Goal: Task Accomplishment & Management: Manage account settings

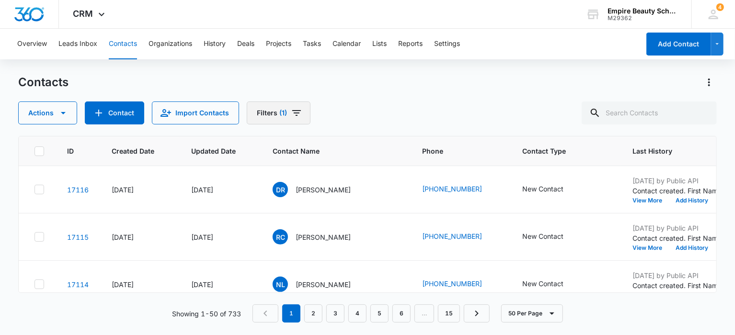
click at [295, 108] on icon "Filters" at bounding box center [296, 112] width 11 height 11
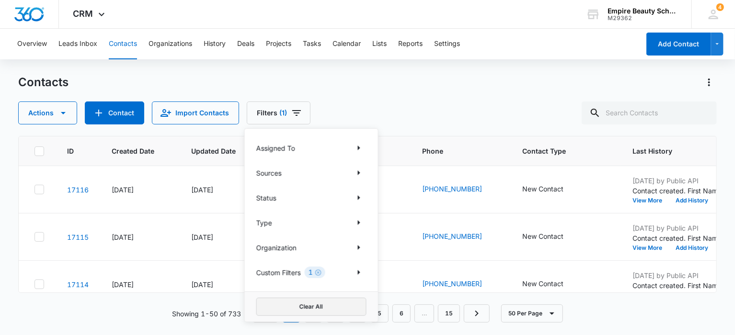
click at [320, 304] on button "Clear All" at bounding box center [311, 307] width 110 height 18
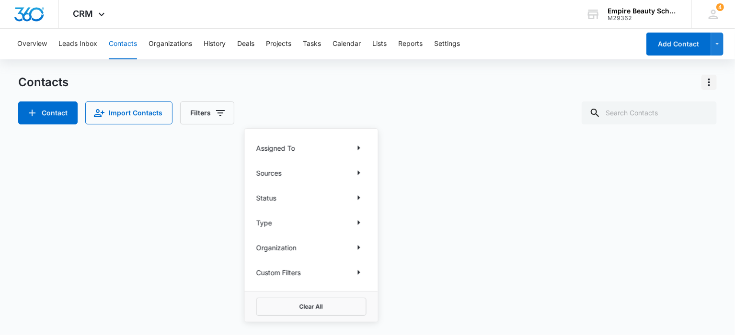
click at [706, 81] on icon "Actions" at bounding box center [708, 82] width 11 height 11
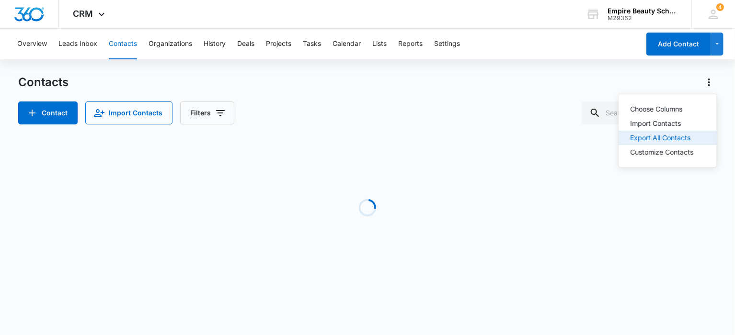
click at [647, 133] on button "Export All Contacts" at bounding box center [667, 138] width 98 height 14
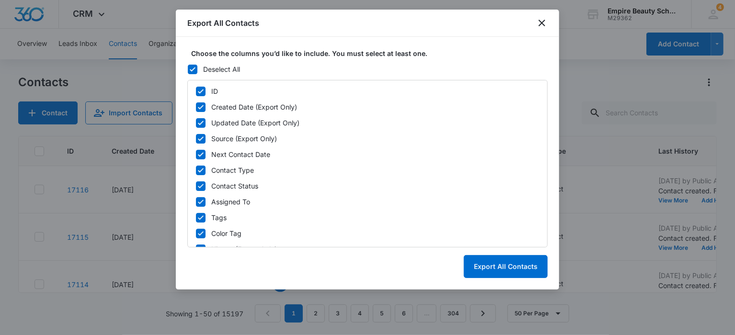
click at [189, 68] on icon at bounding box center [192, 69] width 9 height 9
click at [188, 69] on input "Deselect All" at bounding box center [187, 69] width 0 height 0
checkbox input "false"
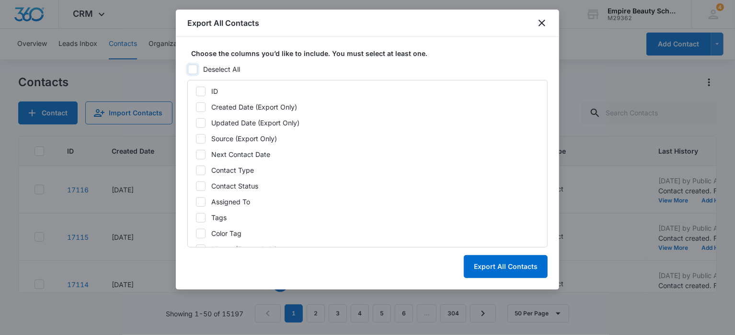
checkbox input "false"
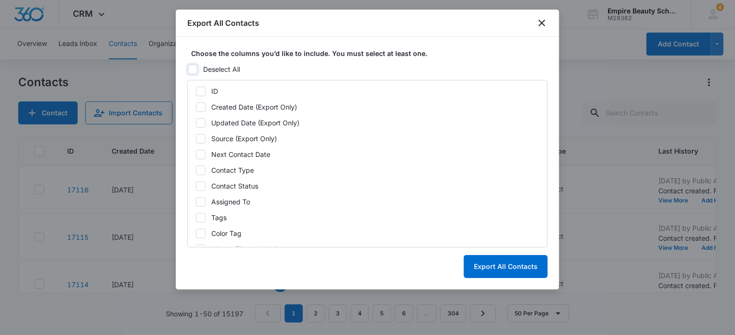
checkbox input "false"
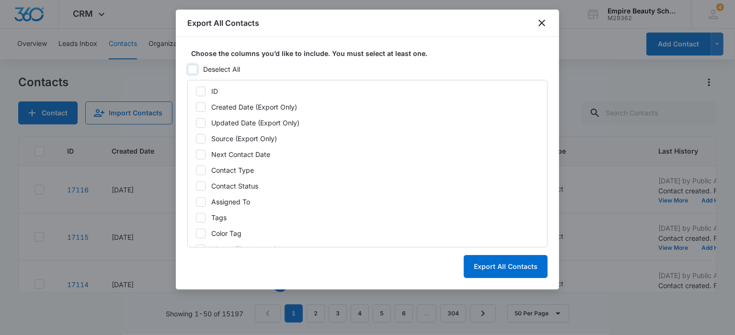
checkbox input "false"
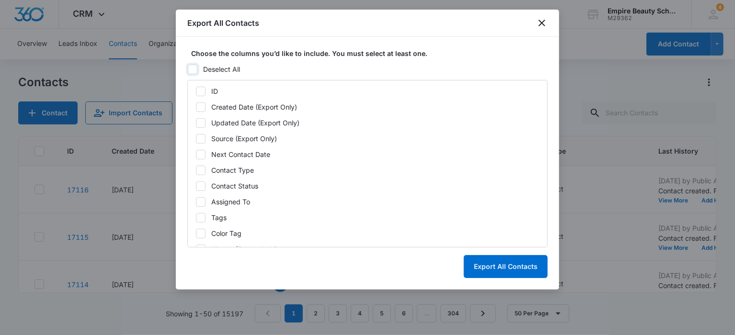
checkbox input "false"
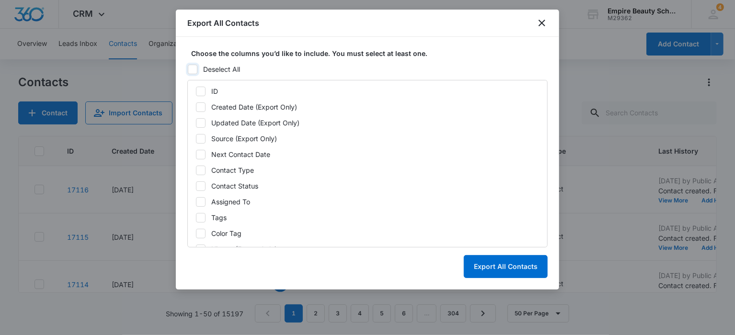
checkbox input "false"
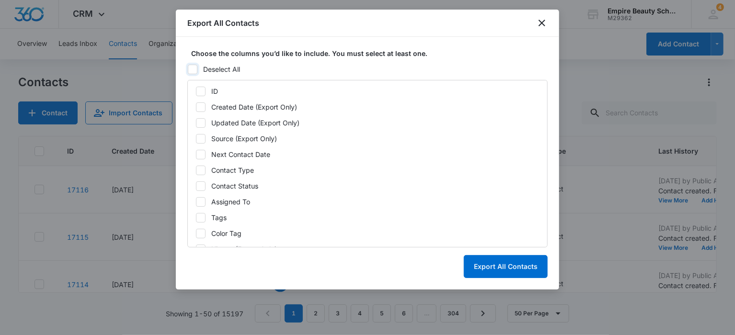
checkbox input "false"
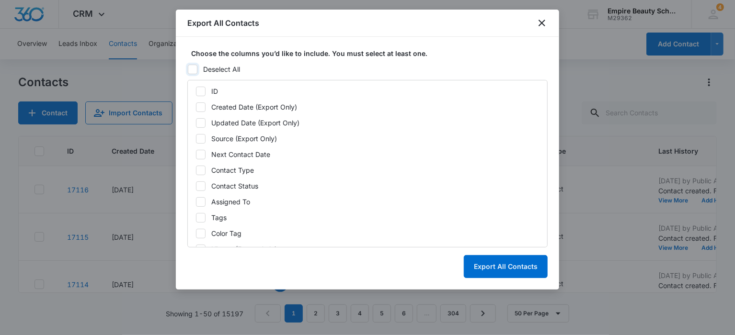
checkbox input "false"
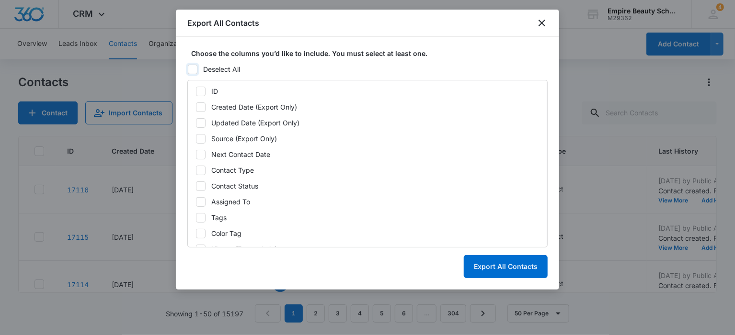
checkbox input "false"
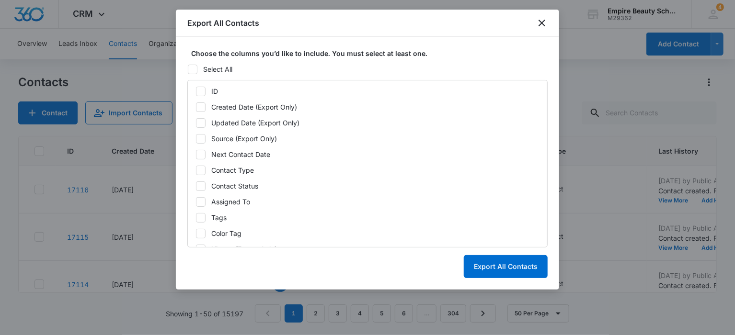
click at [204, 108] on icon at bounding box center [200, 107] width 9 height 9
click at [196, 107] on input "Created Date (Export Only)" at bounding box center [195, 107] width 0 height 0
checkbox input "true"
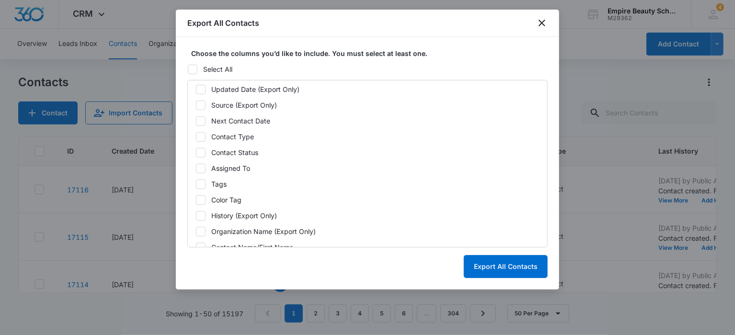
scroll to position [48, 0]
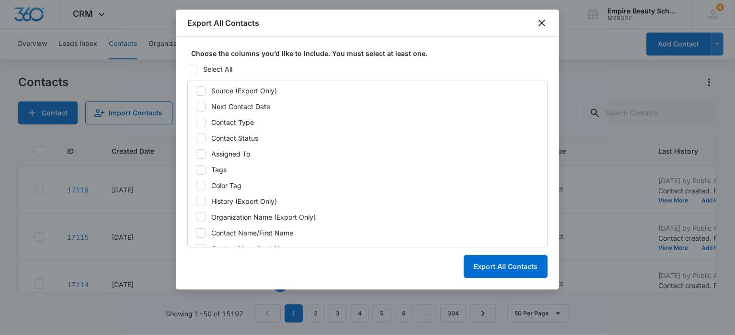
click at [198, 120] on icon at bounding box center [200, 122] width 9 height 9
click at [196, 122] on input "Contact Type" at bounding box center [195, 122] width 0 height 0
checkbox input "true"
click at [497, 267] on button "Export All Contacts" at bounding box center [506, 266] width 84 height 23
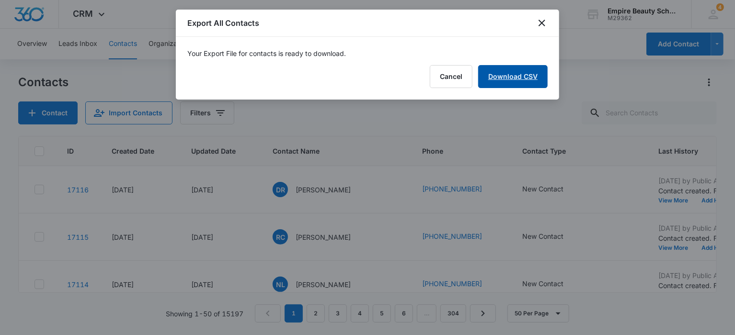
click at [513, 80] on link "Download CSV" at bounding box center [512, 76] width 69 height 23
click at [528, 77] on button "Finish" at bounding box center [527, 76] width 40 height 23
